Goal: Task Accomplishment & Management: Manage account settings

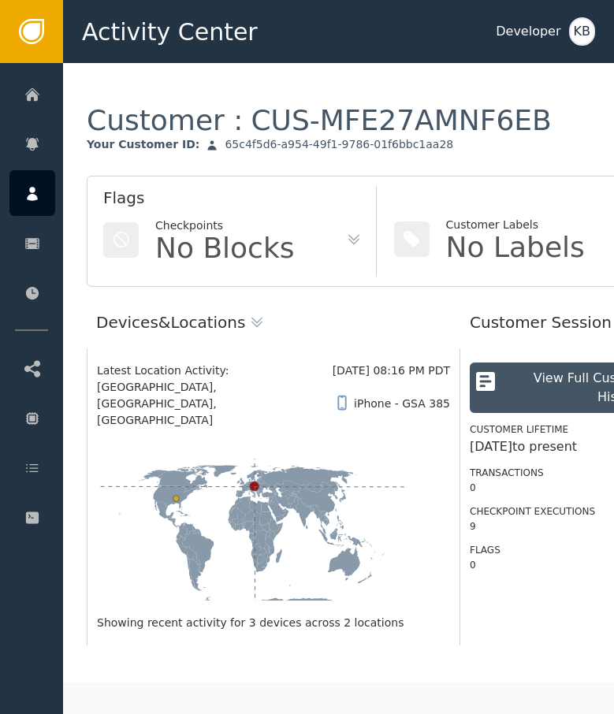
scroll to position [994, 0]
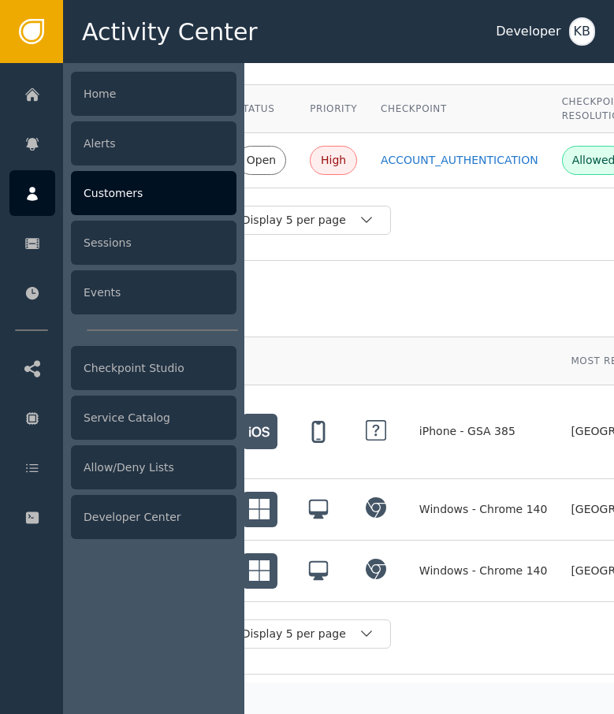
click at [150, 193] on div "Customers" at bounding box center [153, 193] width 165 height 44
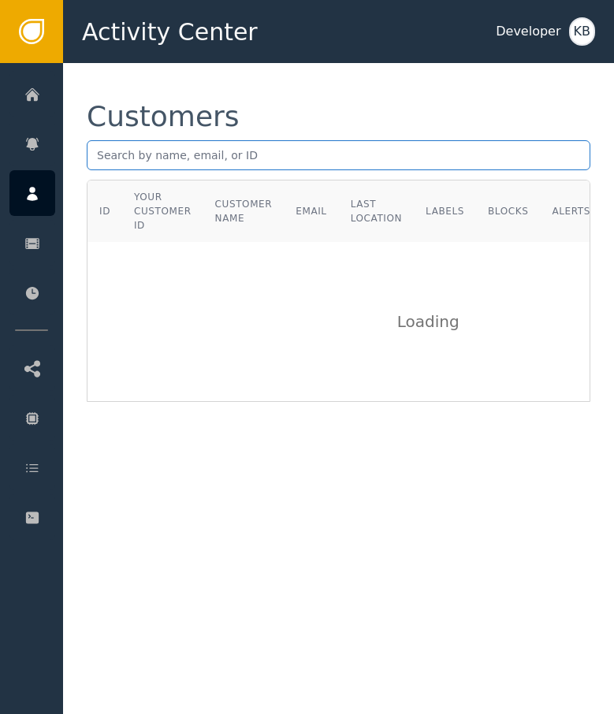
click at [220, 156] on input "text" at bounding box center [338, 155] width 503 height 30
paste input "[PERSON_NAME][EMAIL_ADDRESS][DOMAIN_NAME]"
type input "[PERSON_NAME][EMAIL_ADDRESS][DOMAIN_NAME]"
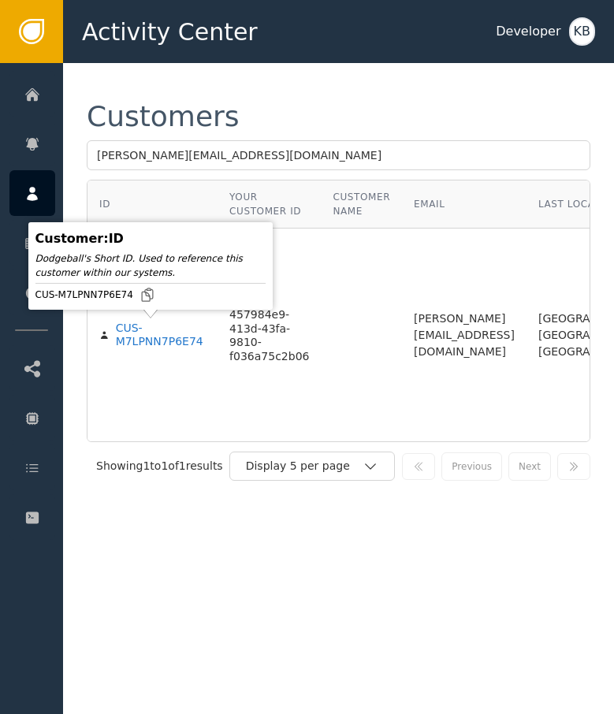
click at [124, 63] on body "Activity Center Developer KB Home Alerts Customers Sessions Events Checkpoint S…" at bounding box center [307, 31] width 614 height 63
click at [124, 330] on div "CUS-M7LPNN7P6E74" at bounding box center [161, 335] width 90 height 28
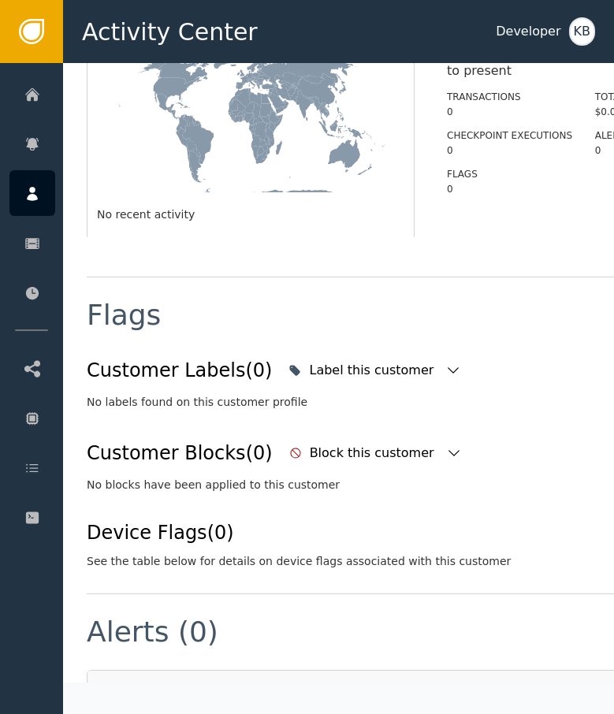
scroll to position [395, 0]
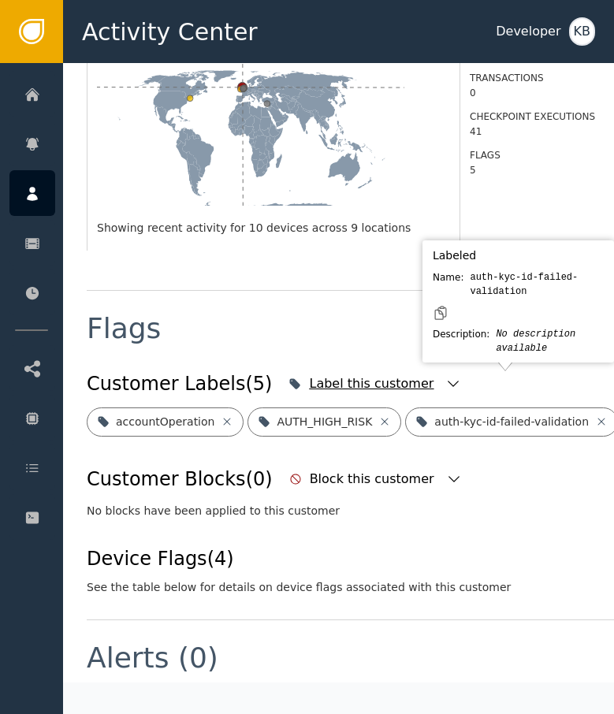
click at [413, 63] on body "Activity Center Developer KB Home Alerts Customers Sessions Events Checkpoint S…" at bounding box center [307, 31] width 614 height 63
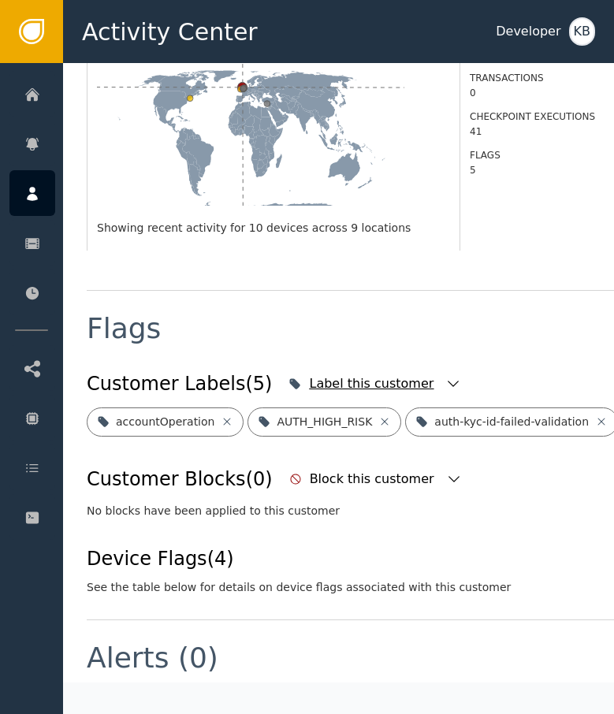
click at [445, 376] on icon "button" at bounding box center [453, 384] width 16 height 16
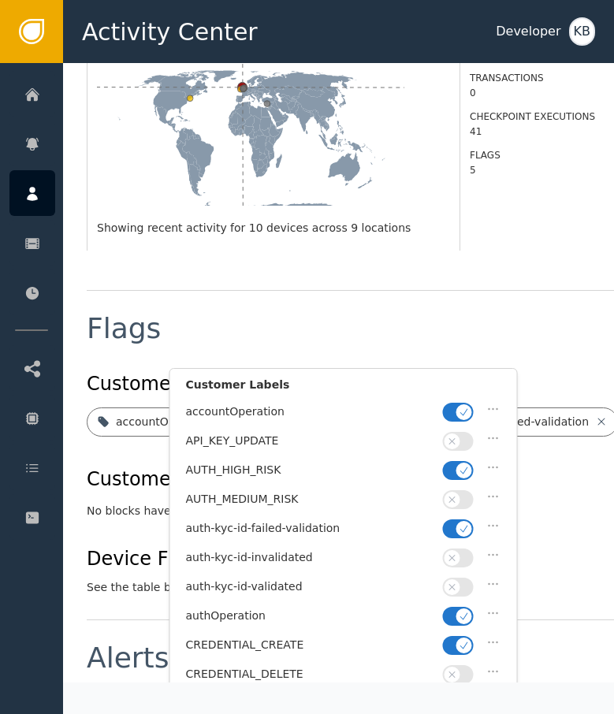
click at [462, 399] on div "Customer Labels" at bounding box center [343, 389] width 315 height 24
click at [459, 468] on icon "button" at bounding box center [464, 470] width 11 height 11
click at [459, 418] on span "button" at bounding box center [464, 412] width 16 height 16
click at [459, 525] on icon "button" at bounding box center [464, 528] width 11 height 11
click at [463, 578] on button "button" at bounding box center [458, 587] width 31 height 19
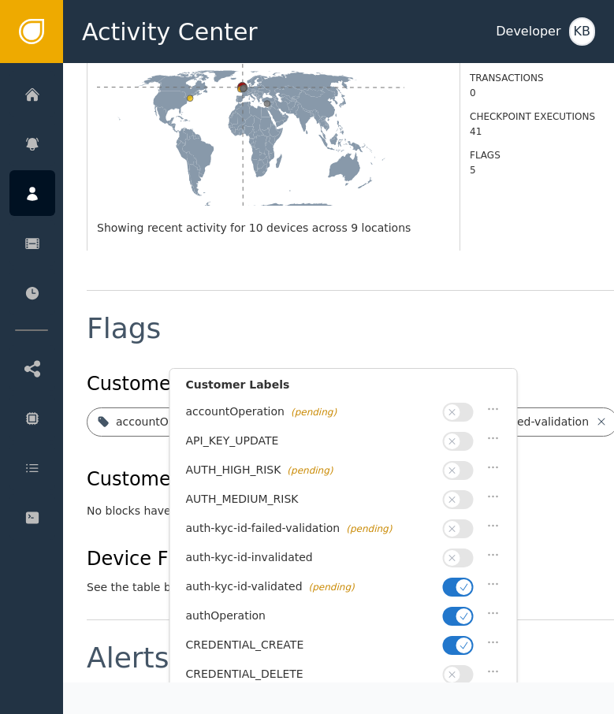
click at [463, 634] on div "CREDENTIAL_CREATE" at bounding box center [343, 648] width 315 height 29
click at [463, 640] on icon "button" at bounding box center [464, 645] width 11 height 11
click at [463, 611] on icon "button" at bounding box center [464, 616] width 11 height 11
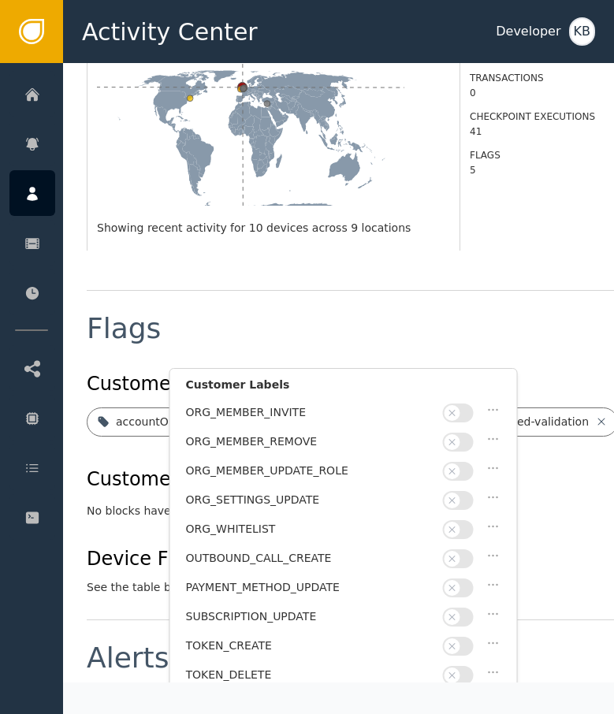
scroll to position [459, 0]
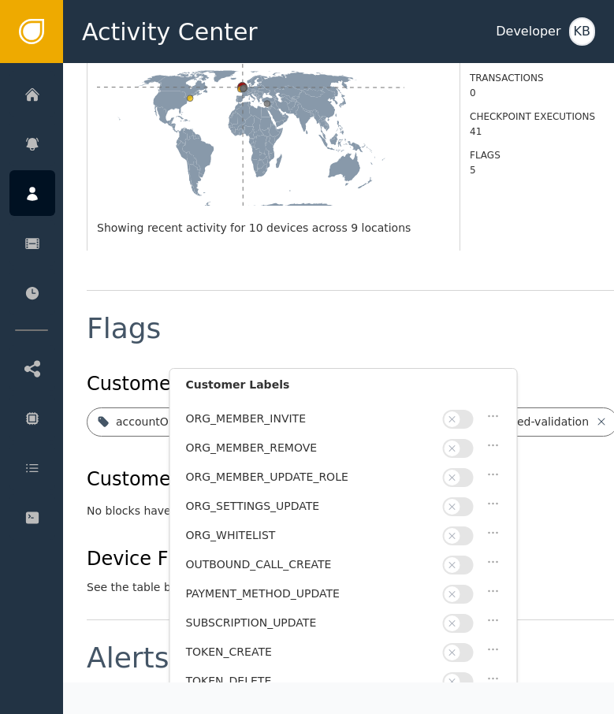
click at [602, 552] on div "Device Flags (4) See the table below for details on device flags associated wit…" at bounding box center [581, 569] width 988 height 51
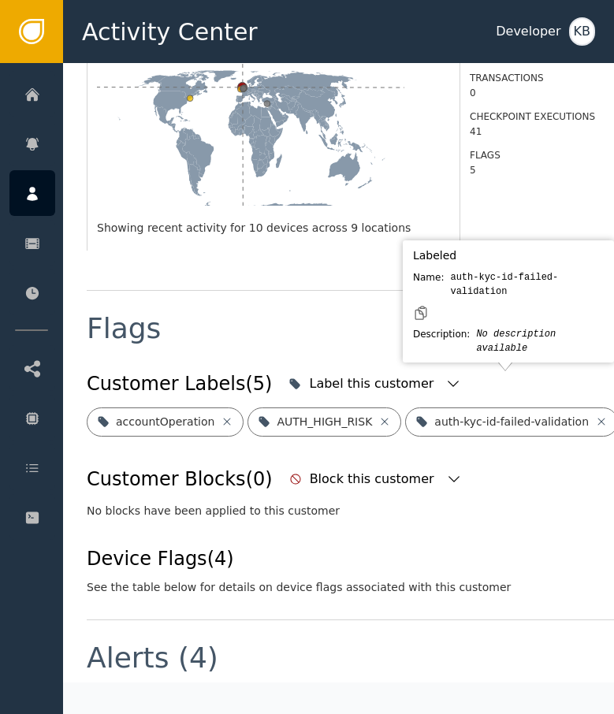
click at [409, 359] on div "Labeled Name: auth-kyc-id-failed-validation Description: No description availab…" at bounding box center [508, 301] width 211 height 122
click at [387, 374] on div "Label this customer" at bounding box center [373, 383] width 128 height 19
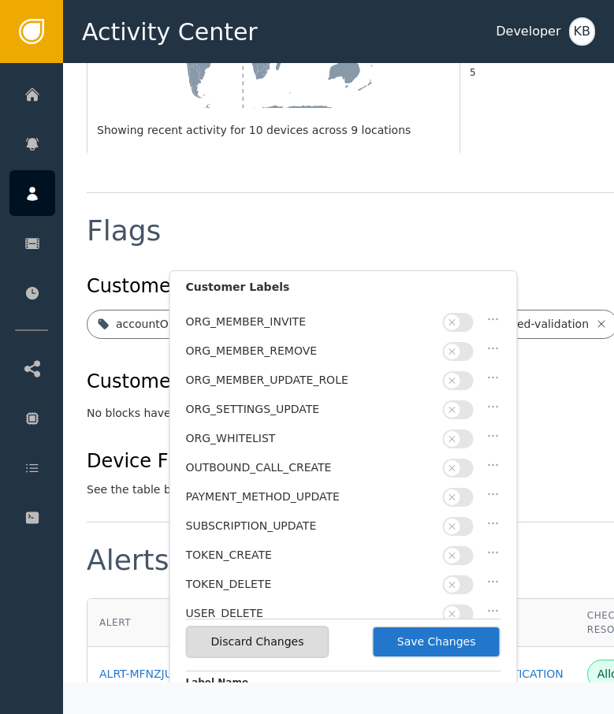
scroll to position [538, 0]
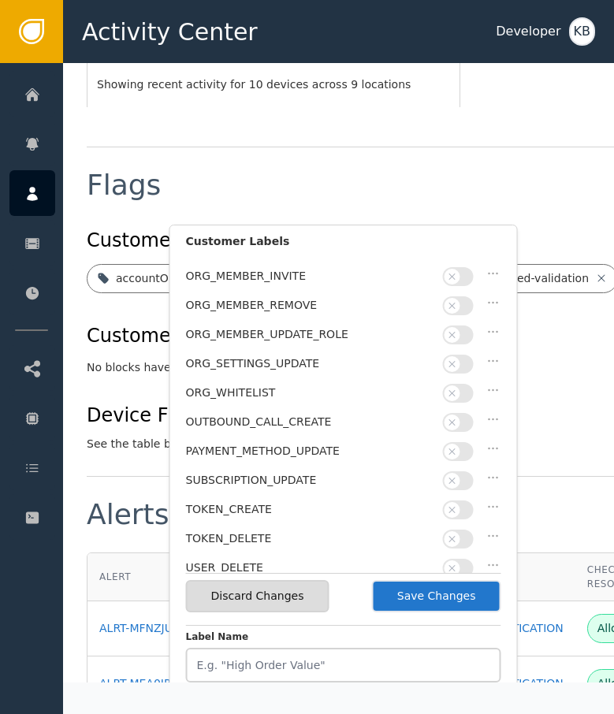
click at [458, 611] on button "Save Changes" at bounding box center [436, 596] width 129 height 32
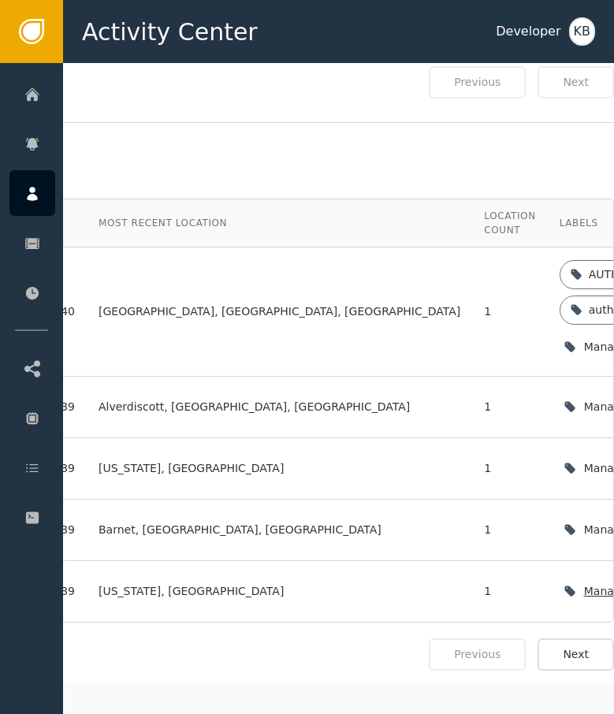
scroll to position [1308, 461]
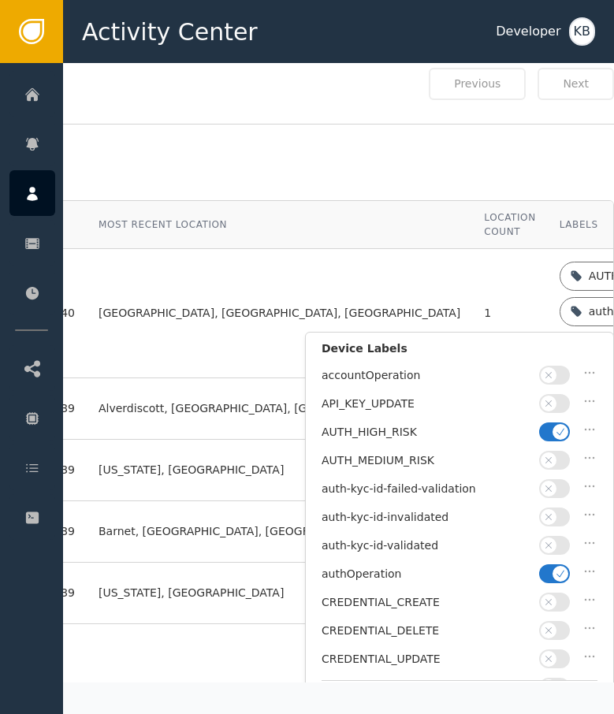
click at [555, 564] on button "button" at bounding box center [554, 573] width 31 height 19
click at [555, 538] on span "button" at bounding box center [549, 545] width 16 height 16
click at [555, 442] on div "AUTH_HIGH_RISK" at bounding box center [459, 436] width 276 height 28
click at [555, 437] on span "button" at bounding box center [560, 432] width 16 height 16
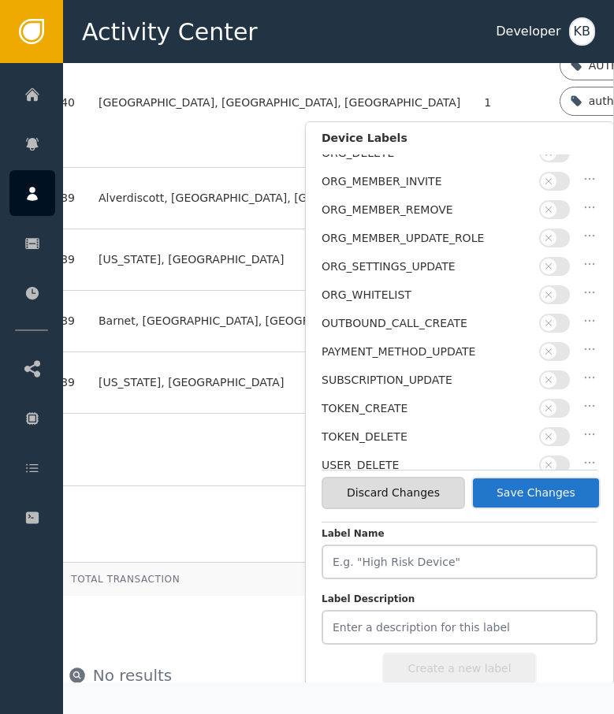
scroll to position [1525, 461]
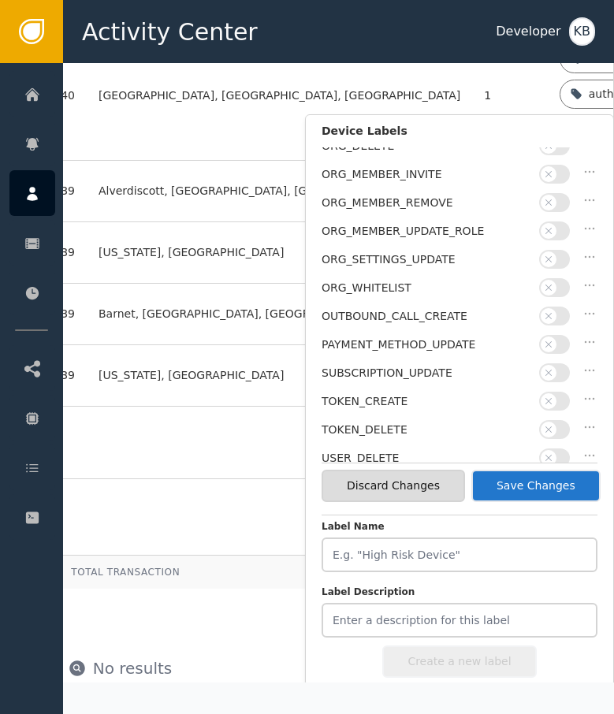
click at [533, 481] on button "Save Changes" at bounding box center [535, 486] width 129 height 32
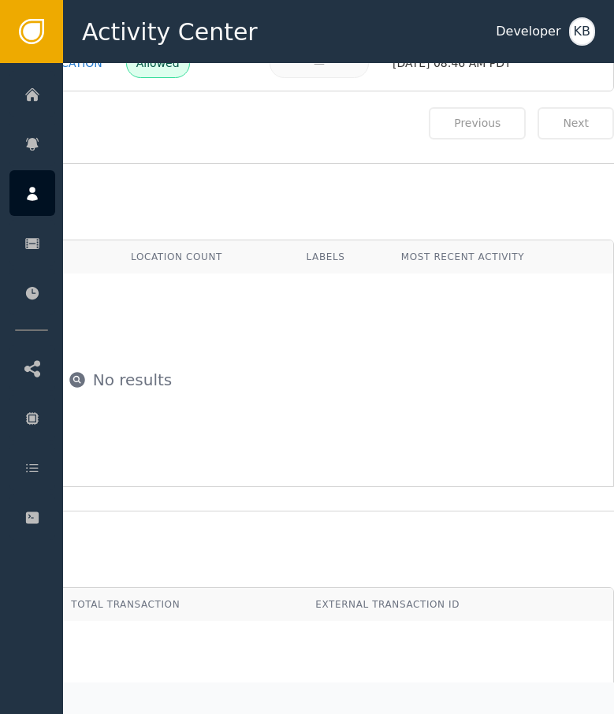
scroll to position [1231, 461]
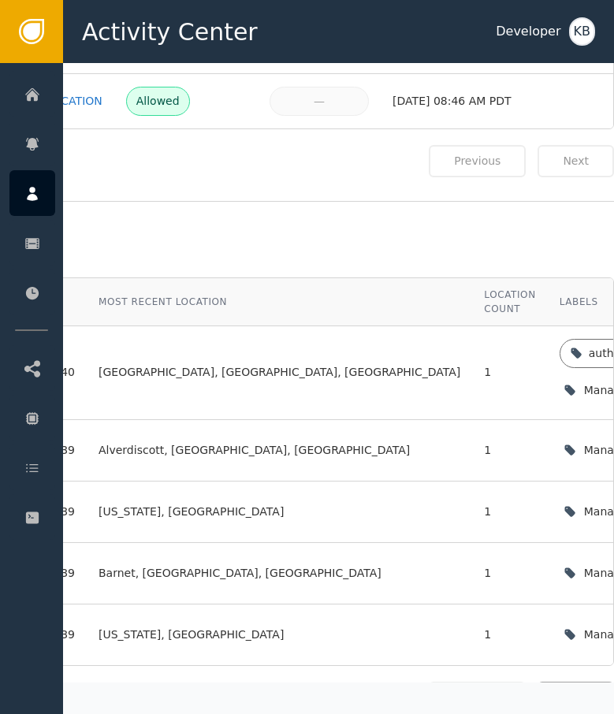
click at [570, 682] on button "Next" at bounding box center [575, 698] width 76 height 32
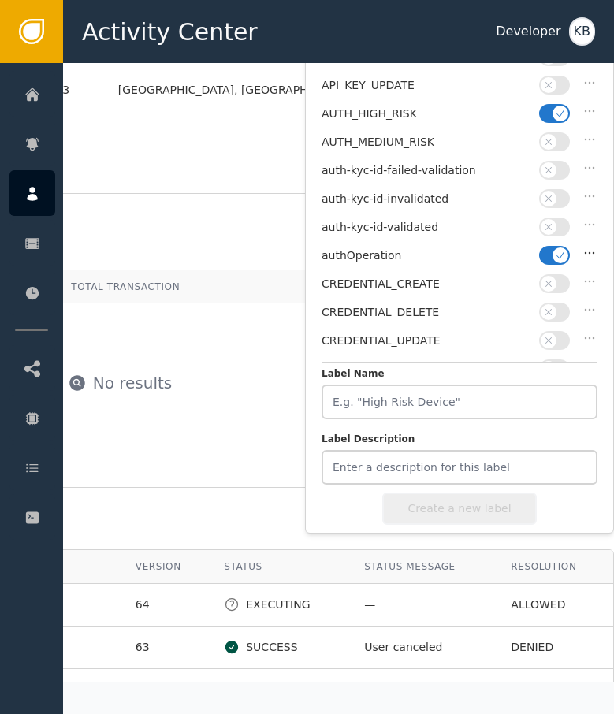
scroll to position [0, 0]
click at [556, 252] on icon "button" at bounding box center [560, 255] width 11 height 11
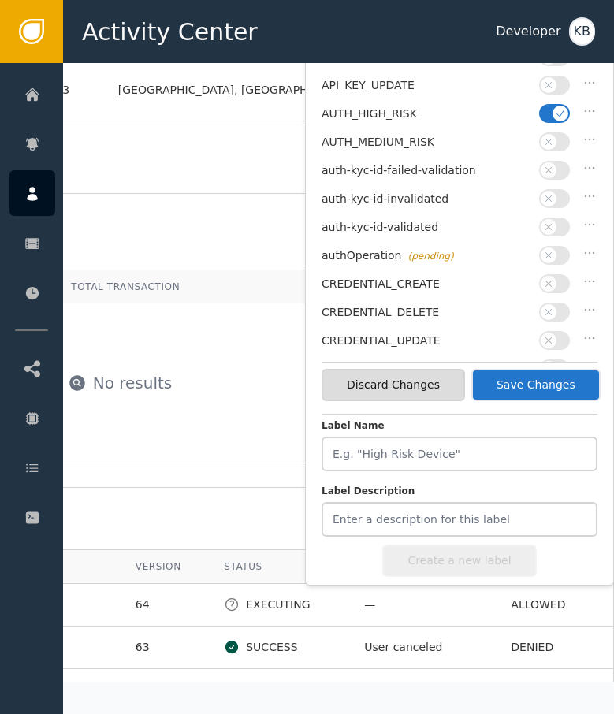
click at [556, 118] on span "button" at bounding box center [560, 114] width 16 height 16
click at [554, 228] on span "button" at bounding box center [549, 227] width 16 height 16
click at [544, 377] on button "Save Changes" at bounding box center [535, 385] width 129 height 32
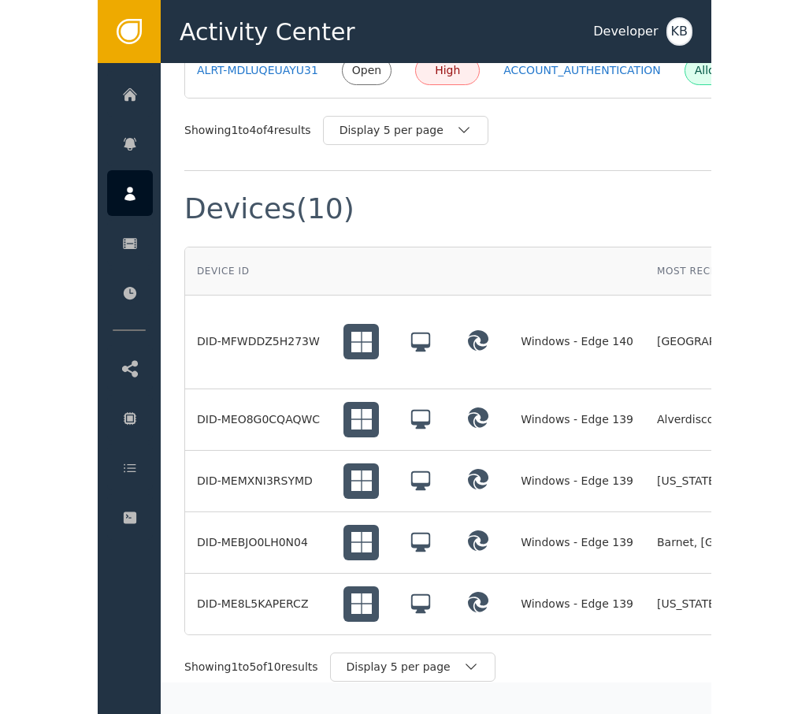
scroll to position [1262, 0]
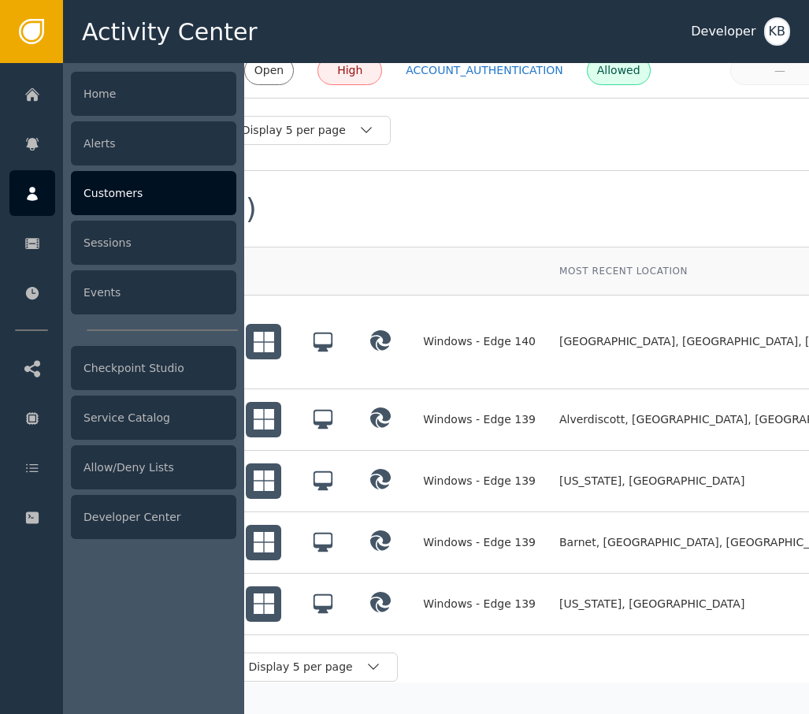
click at [27, 197] on icon at bounding box center [32, 193] width 16 height 17
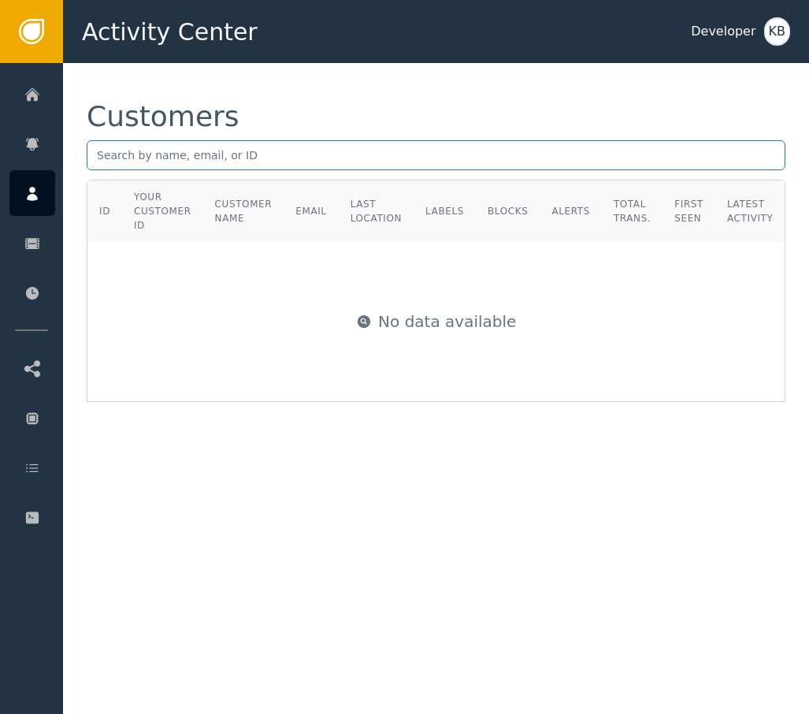
click at [329, 165] on input "text" at bounding box center [436, 155] width 699 height 30
paste input "[EMAIL_ADDRESS][DOMAIN_NAME]"
type input "[EMAIL_ADDRESS][DOMAIN_NAME]"
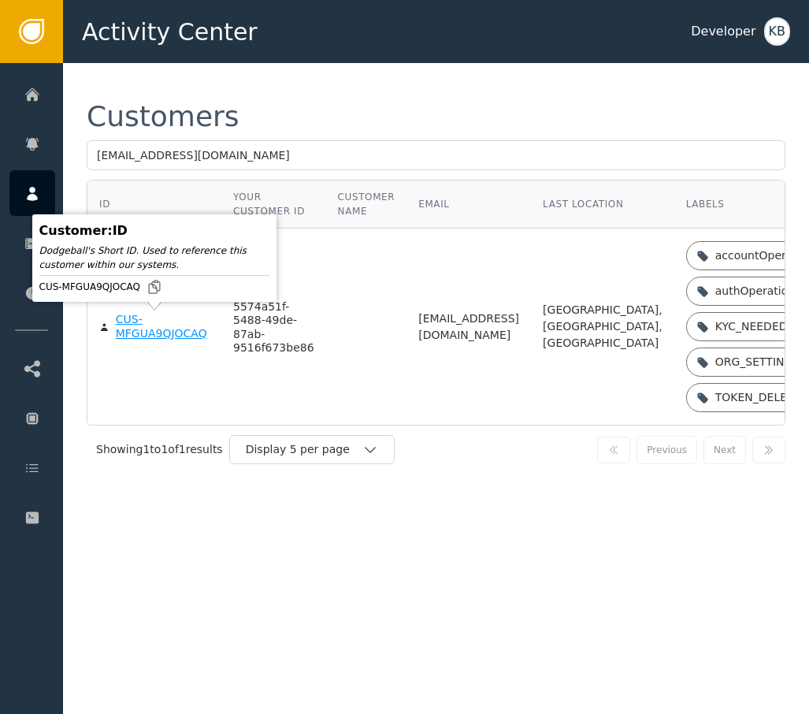
click at [147, 63] on body "Activity Center Developer KB Home Alerts Customers Sessions Events Checkpoint S…" at bounding box center [404, 31] width 809 height 63
click at [139, 334] on div "CUS-MFGUA9QJOCAQ" at bounding box center [163, 327] width 94 height 28
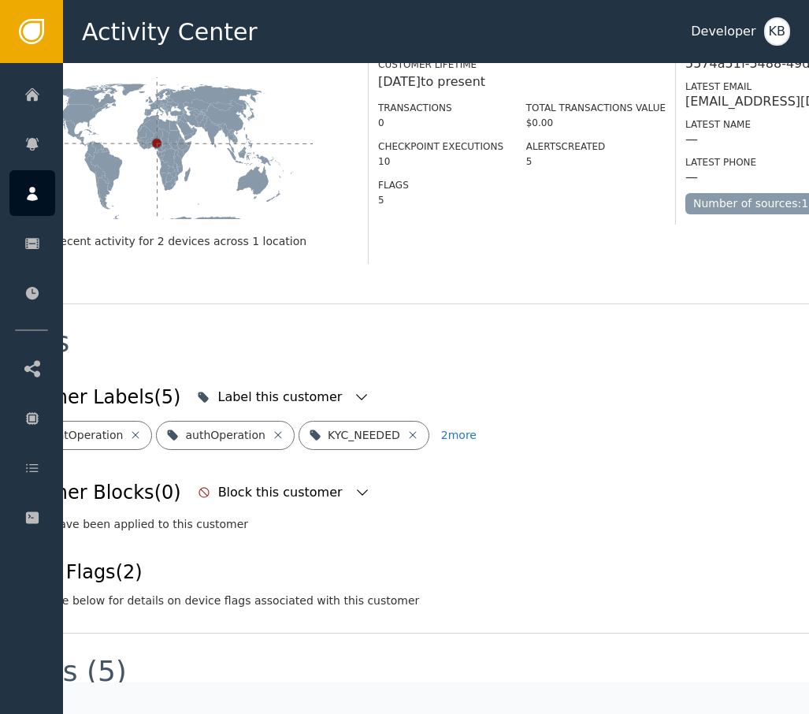
scroll to position [362, 85]
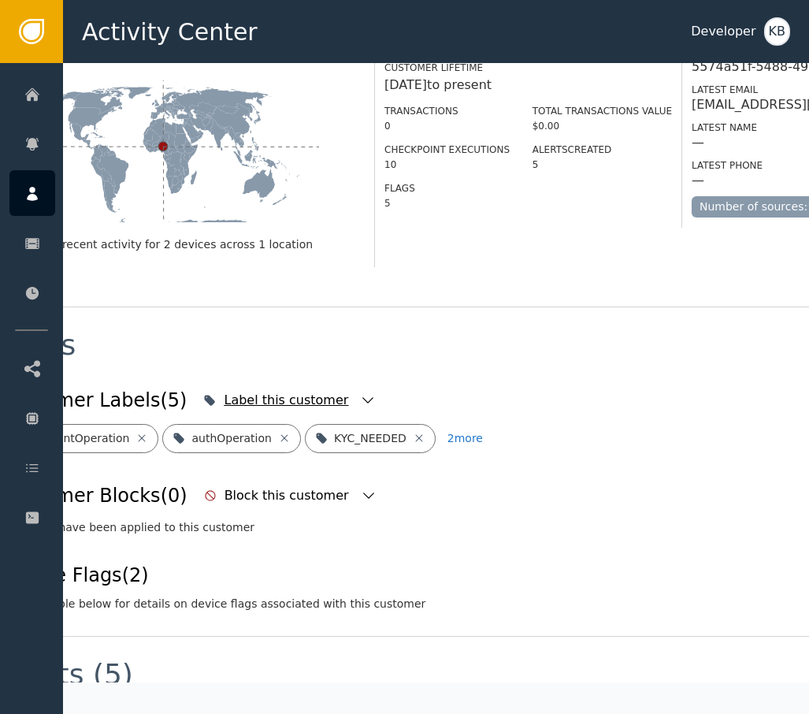
click at [360, 392] on icon "button" at bounding box center [368, 400] width 16 height 16
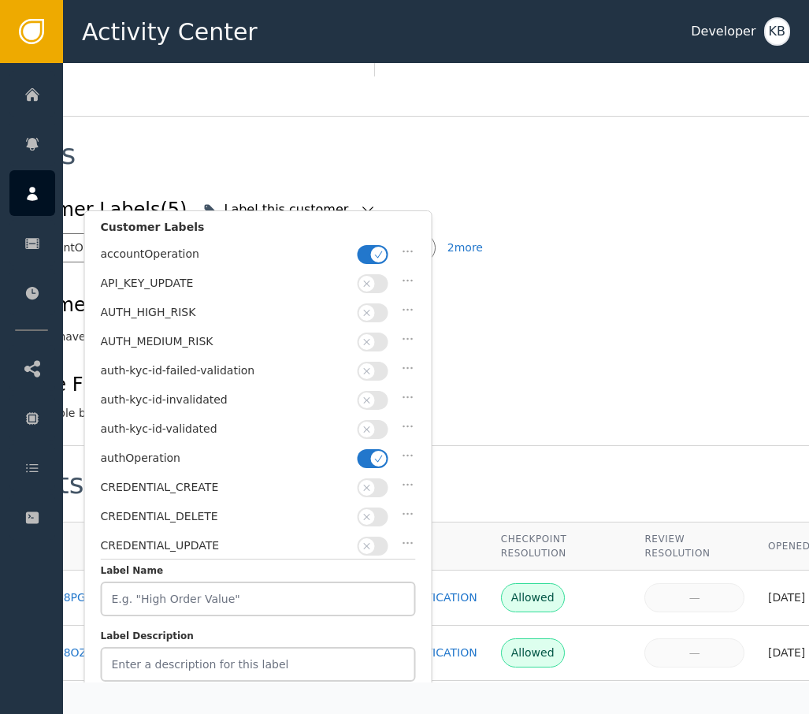
scroll to position [554, 85]
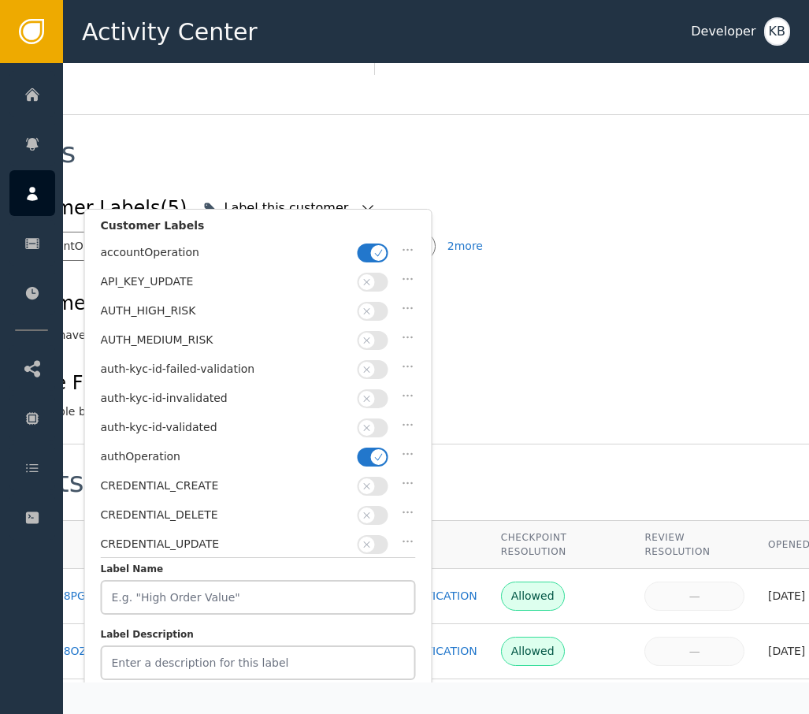
click at [379, 257] on icon "button" at bounding box center [378, 252] width 11 height 11
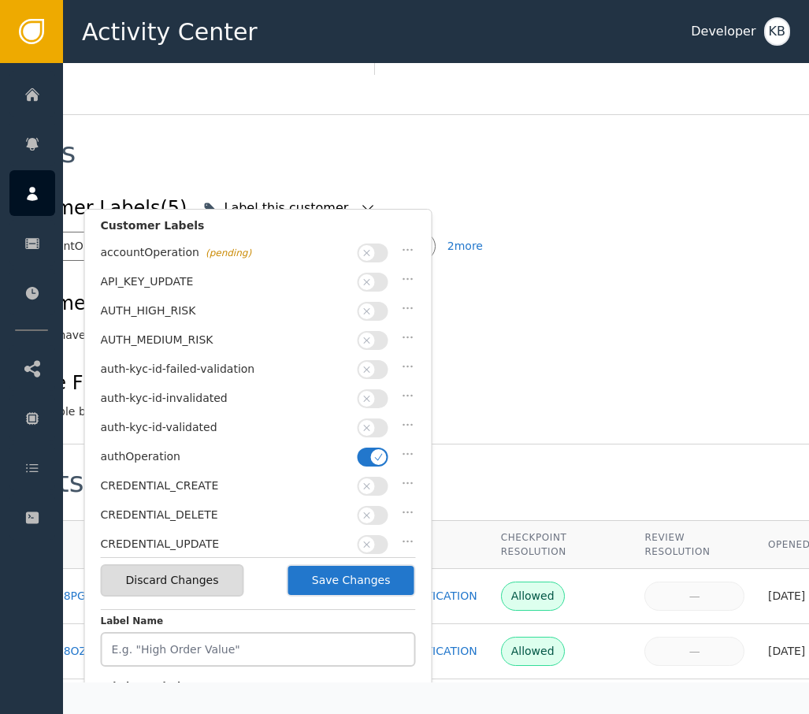
click at [377, 451] on icon "button" at bounding box center [378, 456] width 11 height 11
click at [377, 436] on div "auth-kyc-id-validated" at bounding box center [258, 431] width 315 height 29
click at [368, 422] on icon "button" at bounding box center [367, 427] width 11 height 11
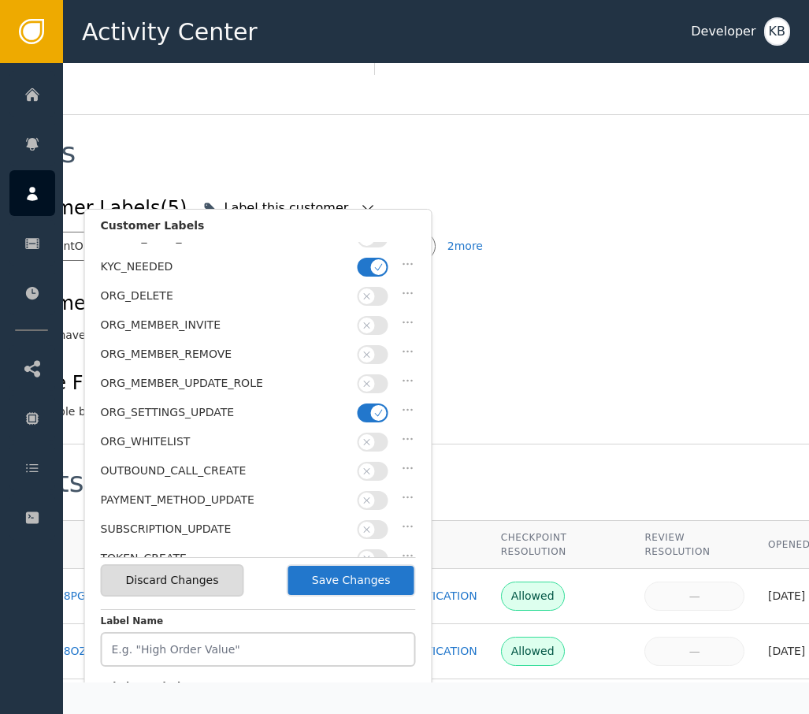
scroll to position [407, 0]
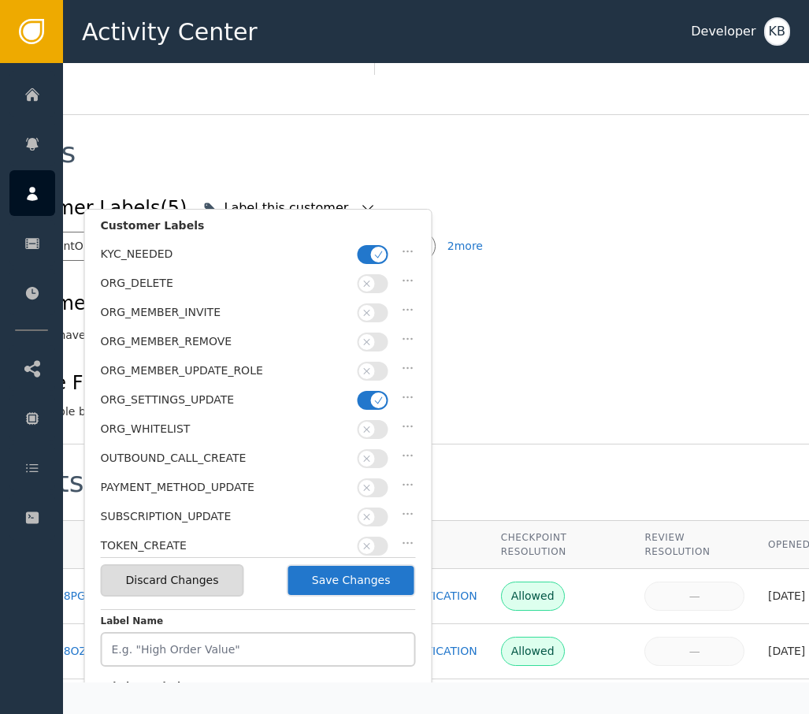
click at [376, 396] on icon "button" at bounding box center [379, 399] width 8 height 7
click at [380, 249] on icon "button" at bounding box center [378, 254] width 11 height 11
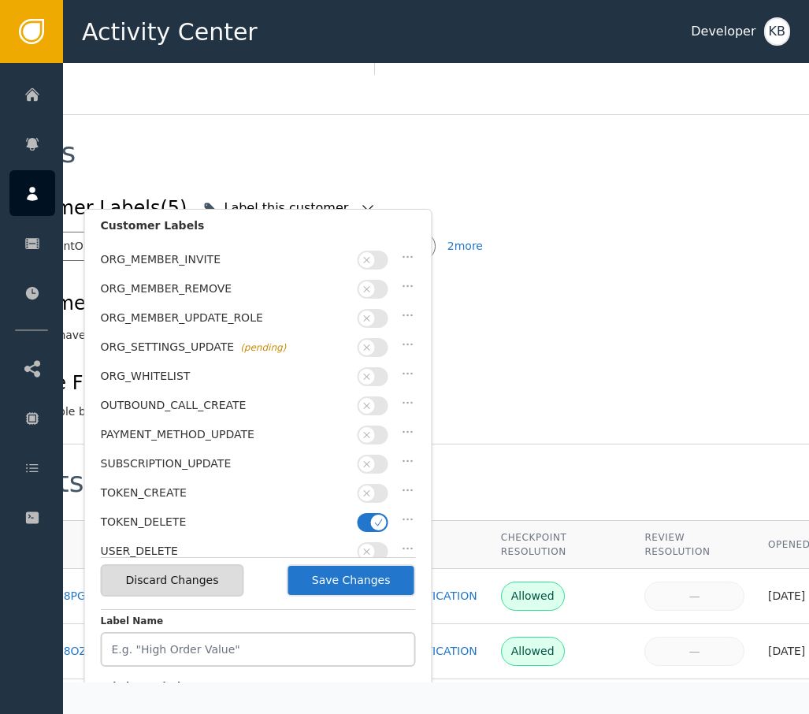
scroll to position [459, 0]
click at [372, 515] on span "button" at bounding box center [379, 523] width 16 height 16
click at [356, 584] on button "Save Changes" at bounding box center [351, 580] width 129 height 32
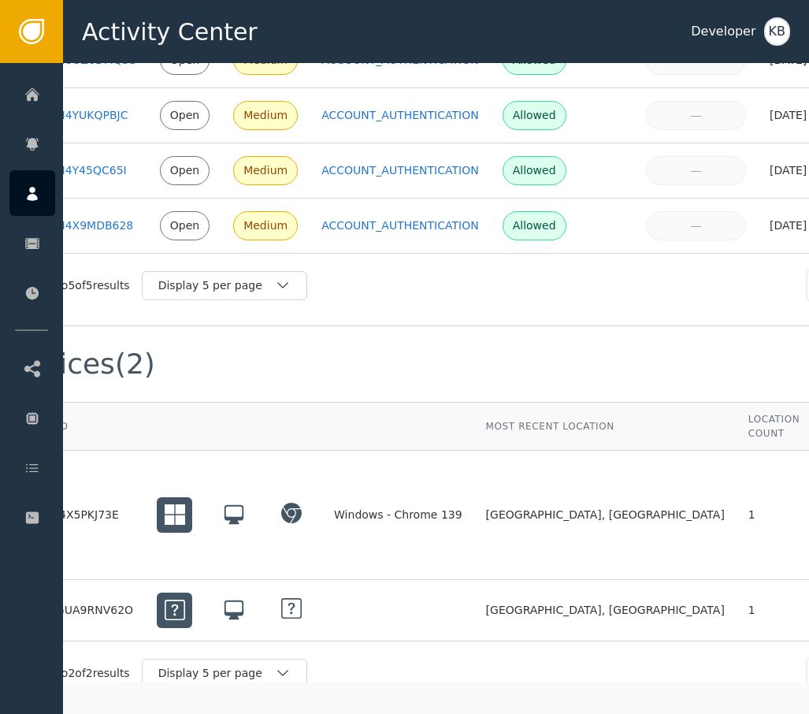
scroll to position [1274, 84]
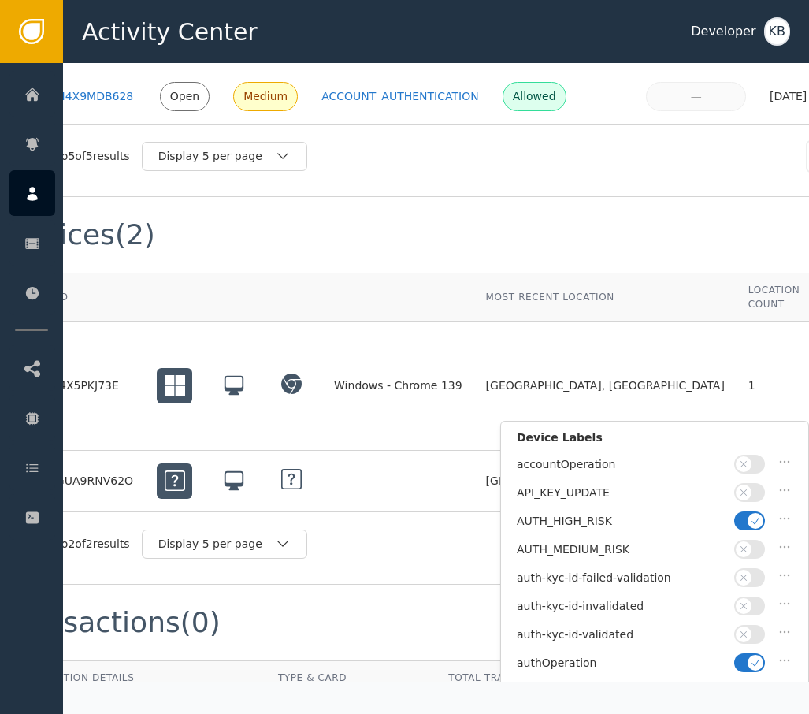
click at [613, 511] on button "button" at bounding box center [749, 520] width 31 height 19
click at [613, 655] on span "button" at bounding box center [756, 663] width 16 height 16
click at [613, 636] on button "button" at bounding box center [749, 634] width 31 height 19
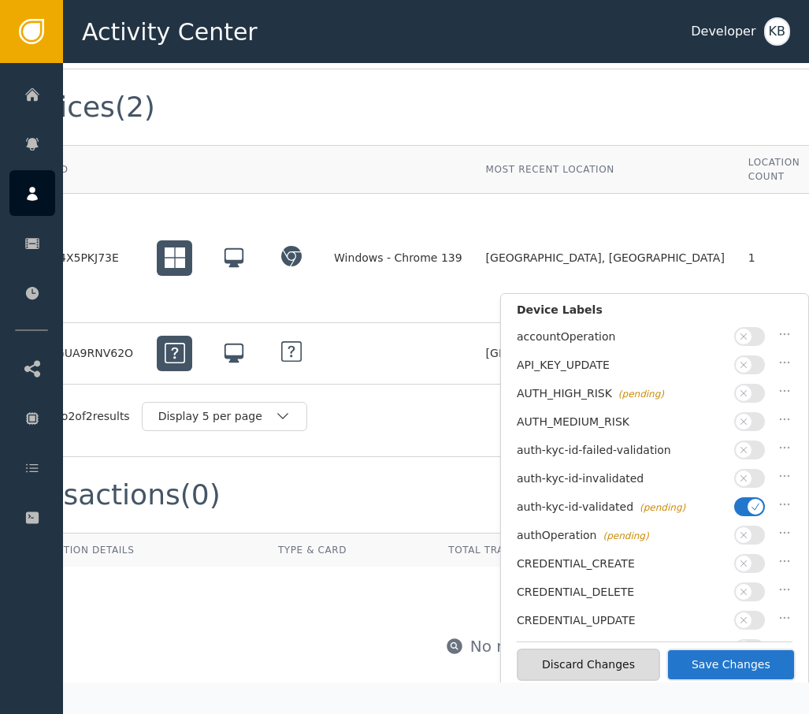
scroll to position [1410, 84]
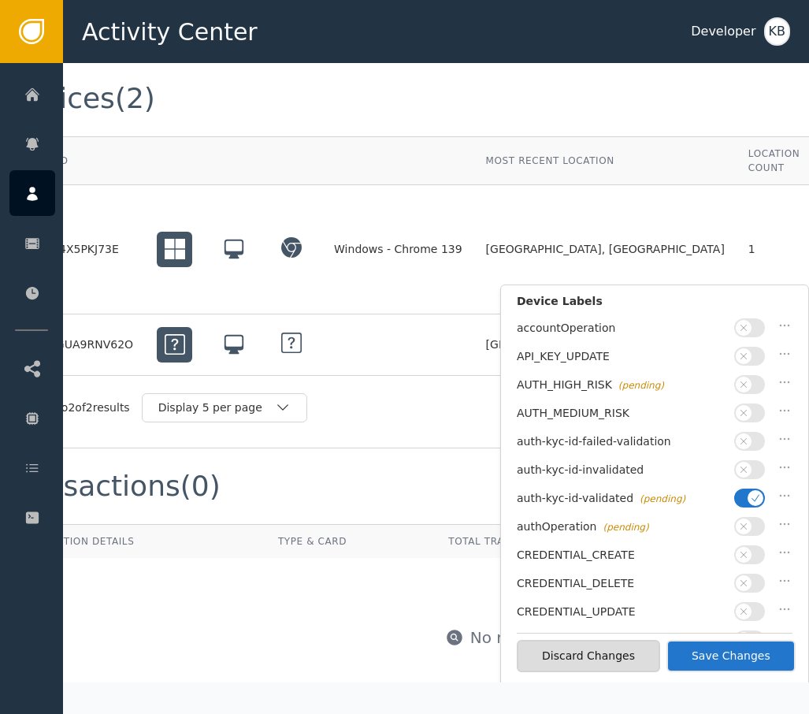
click at [613, 656] on button "Save Changes" at bounding box center [731, 656] width 129 height 32
